Goal: Task Accomplishment & Management: Use online tool/utility

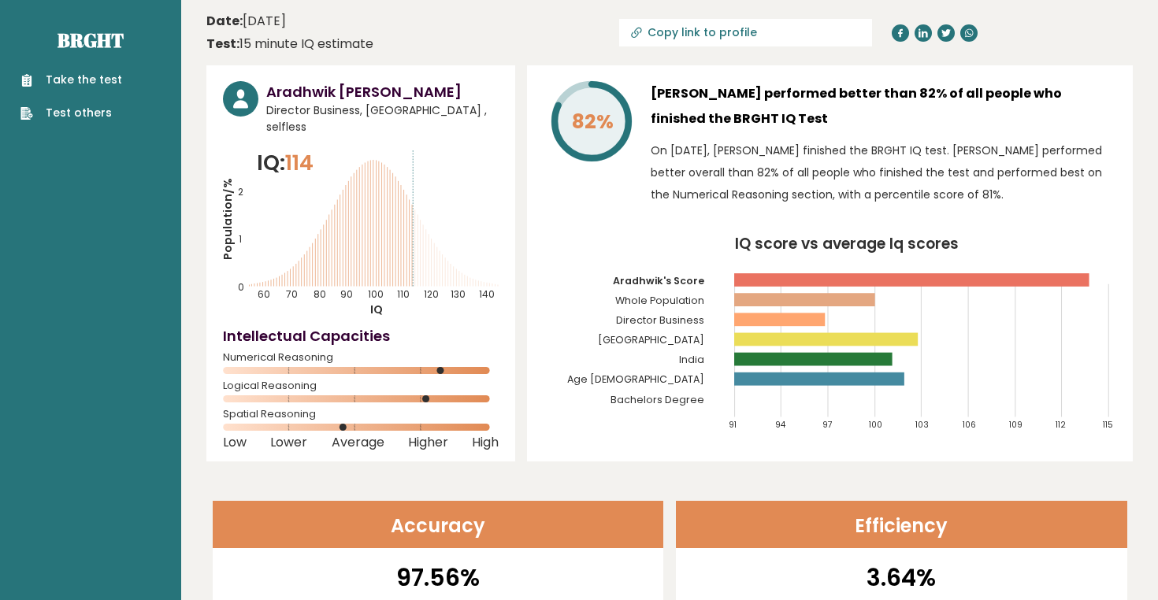
click at [61, 85] on link "Take the test" at bounding box center [71, 80] width 102 height 17
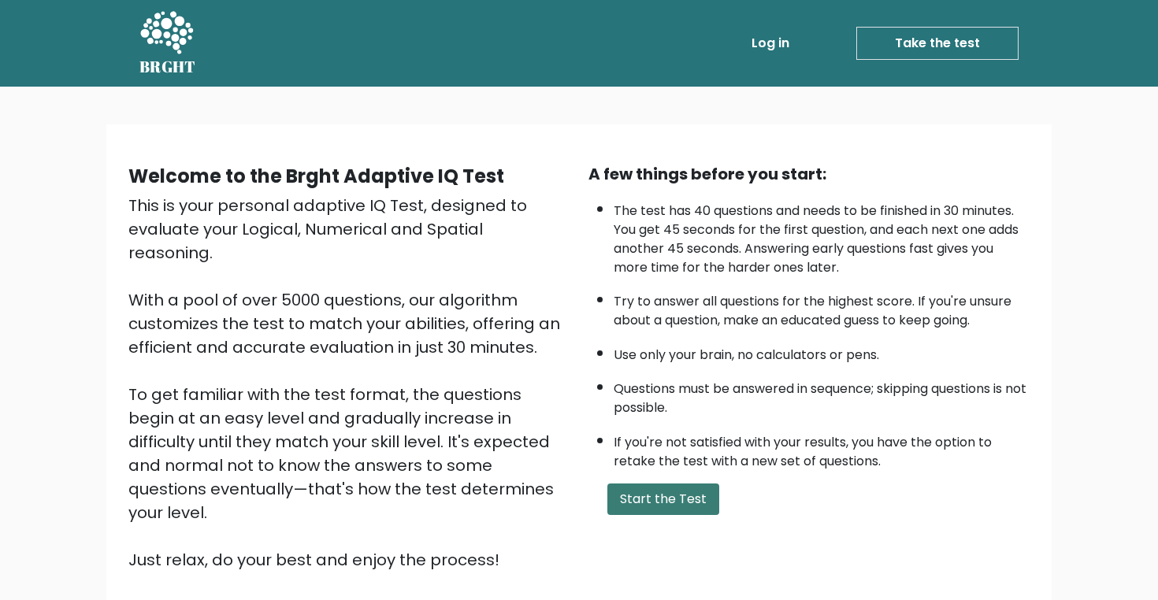
click at [640, 515] on button "Start the Test" at bounding box center [663, 500] width 112 height 32
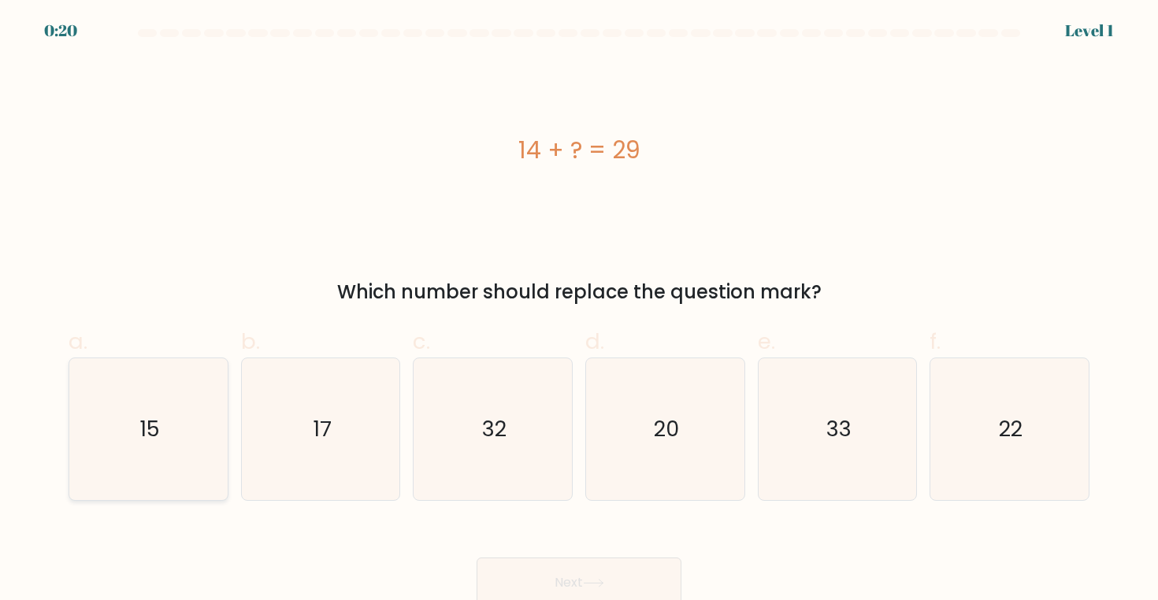
click at [173, 465] on icon "15" at bounding box center [148, 429] width 142 height 142
click at [579, 310] on input "a. 15" at bounding box center [579, 305] width 1 height 10
radio input "true"
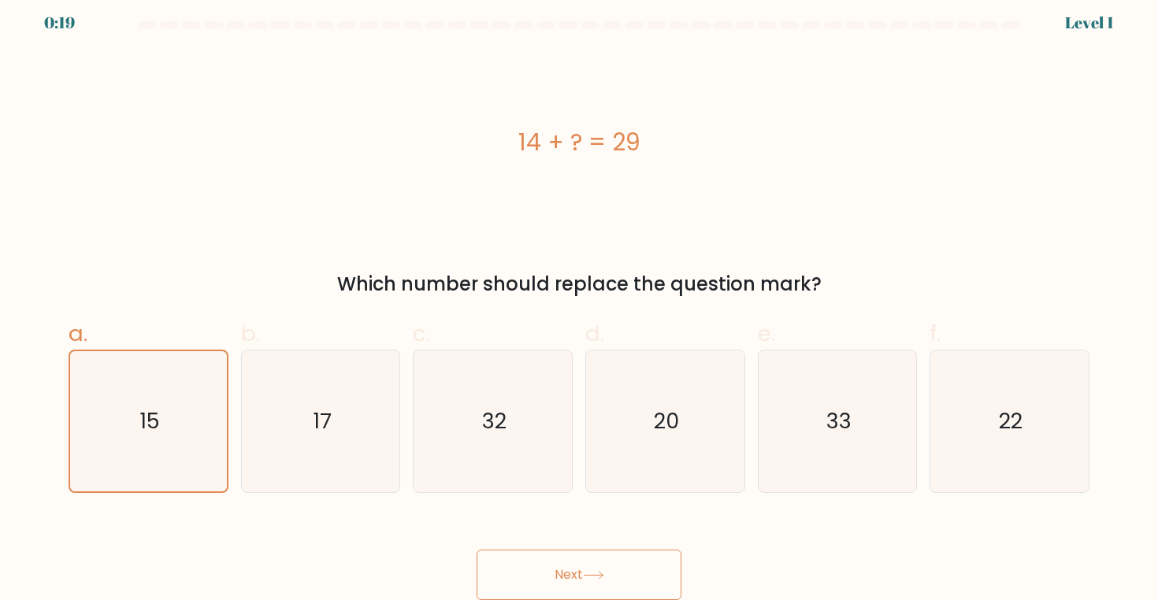
scroll to position [8, 0]
click at [601, 559] on button "Next" at bounding box center [579, 575] width 205 height 50
click at [611, 577] on button "Next" at bounding box center [579, 575] width 205 height 50
